Goal: Information Seeking & Learning: Learn about a topic

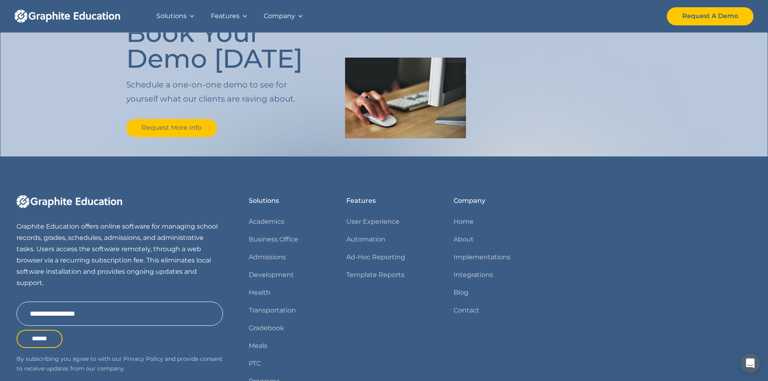
scroll to position [887, 0]
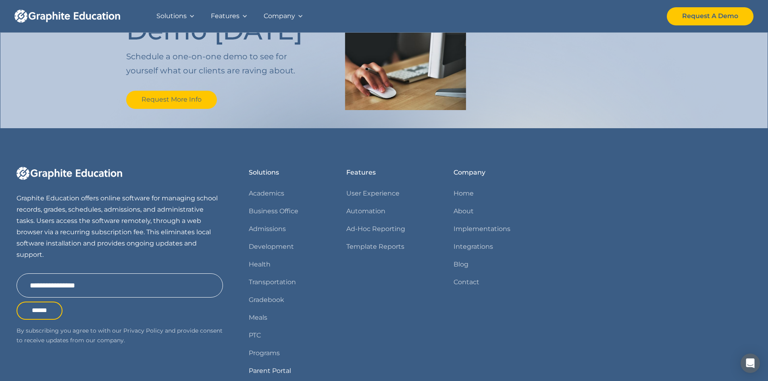
click at [278, 367] on link "Parent Portal" at bounding box center [270, 370] width 42 height 11
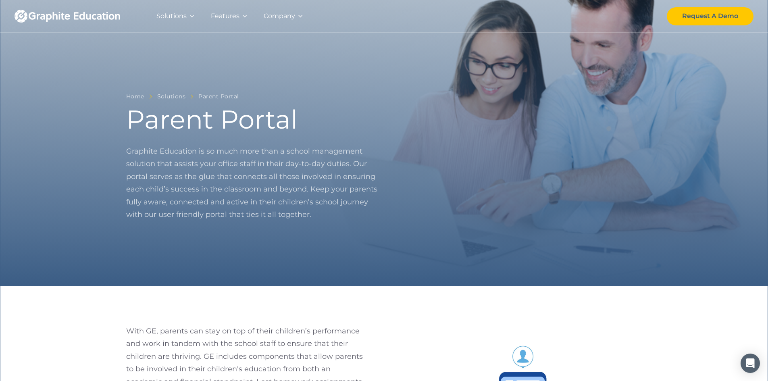
click at [234, 15] on div "Features" at bounding box center [225, 15] width 29 height 11
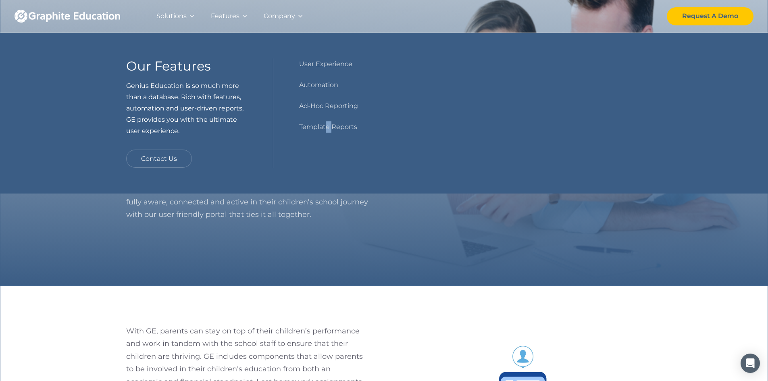
click at [333, 184] on nav "Our Features Genius Education is so much more than a database. Rich with featur…" at bounding box center [384, 113] width 768 height 161
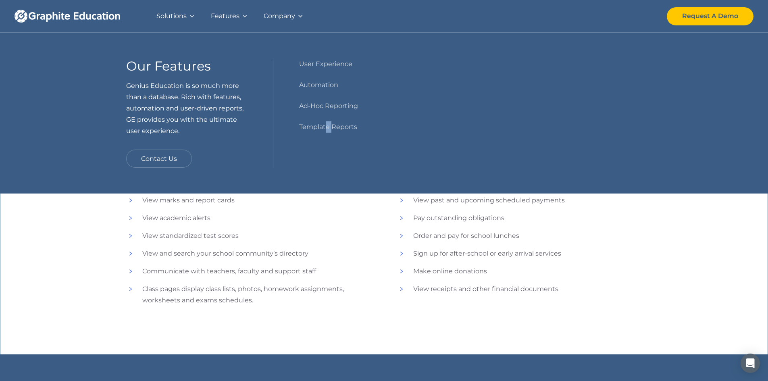
scroll to position [403, 0]
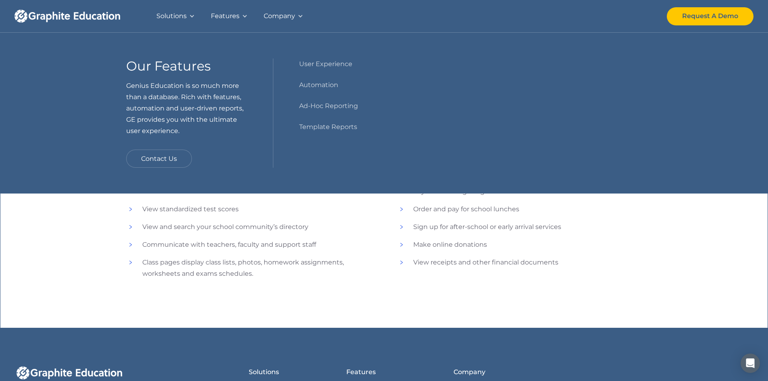
click at [358, 253] on ul "View class & club schedule View marks and report cards View academic alerts Vie…" at bounding box center [248, 214] width 245 height 129
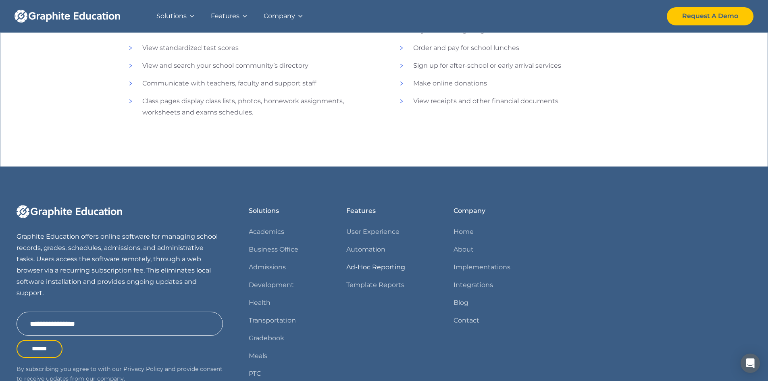
scroll to position [645, 0]
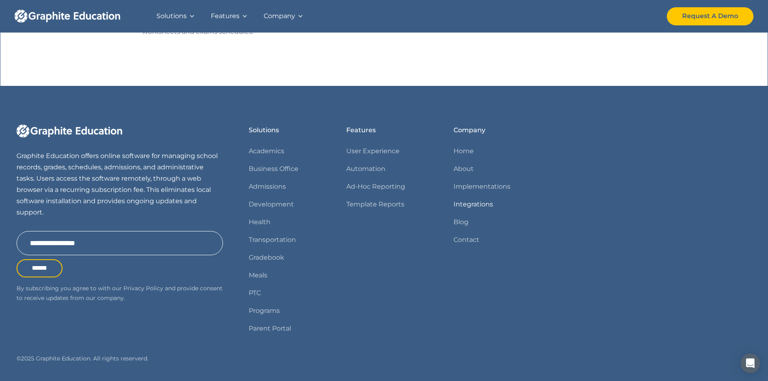
click at [463, 201] on link "Integrations" at bounding box center [474, 204] width 40 height 11
